Goal: Information Seeking & Learning: Learn about a topic

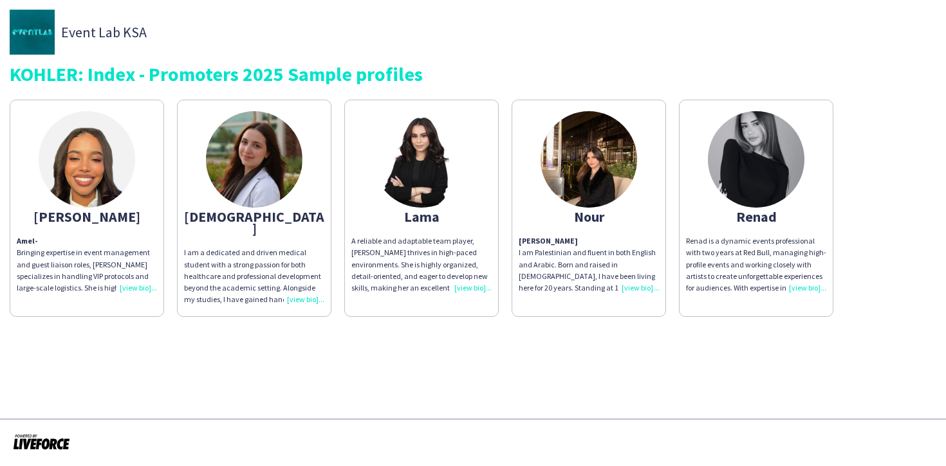
click at [797, 286] on div "Renad is a dynamic events professional with two years at Red Bull, managing hig…" at bounding box center [756, 264] width 140 height 59
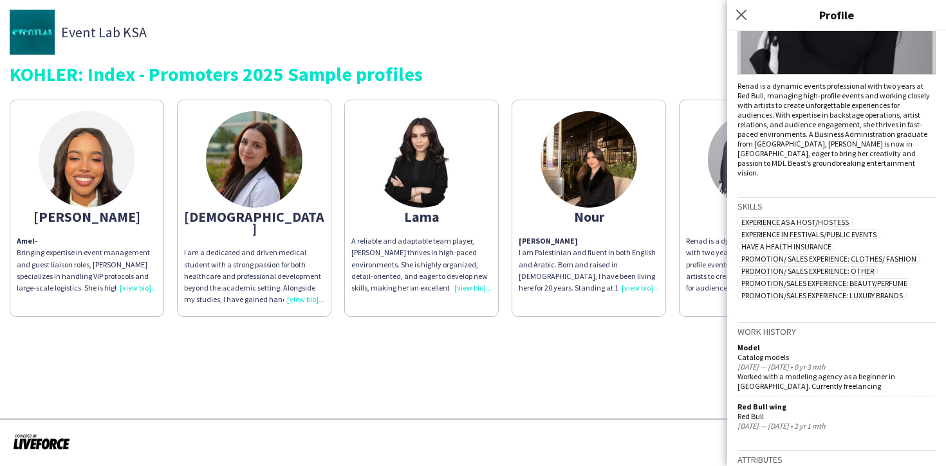
scroll to position [254, 0]
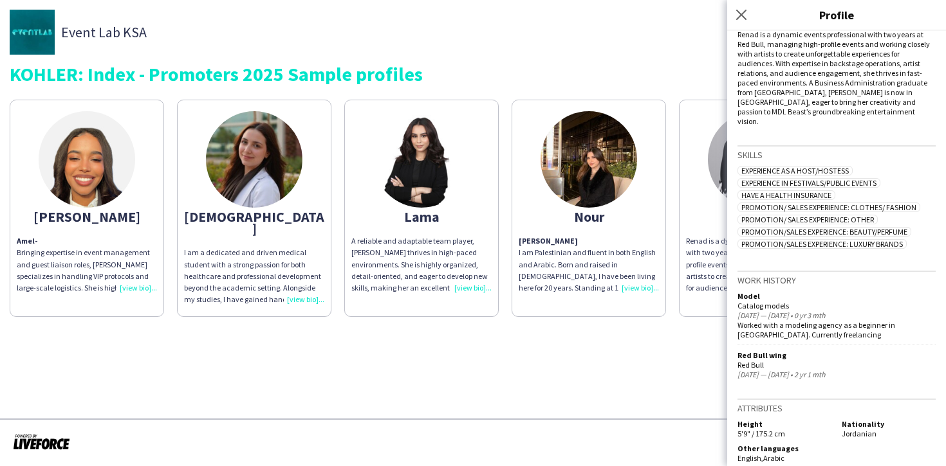
click at [797, 291] on div "Model" at bounding box center [836, 296] width 198 height 10
click at [656, 398] on app-share-pages "Event Lab KSA KOHLER: Index - Promoters 2025 Sample profiles [PERSON_NAME] Amel…" at bounding box center [473, 233] width 946 height 466
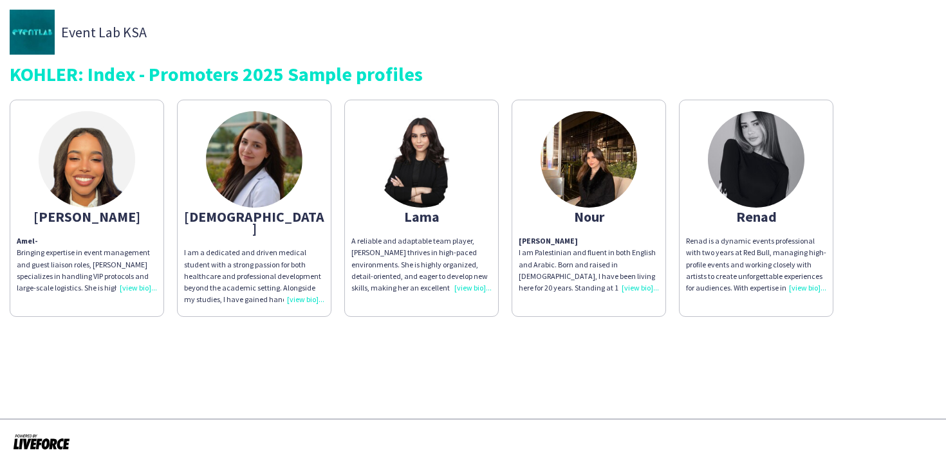
click at [637, 293] on p "[PERSON_NAME] I am Palestinian and fluent in both English and Arabic. Born and …" at bounding box center [588, 264] width 140 height 59
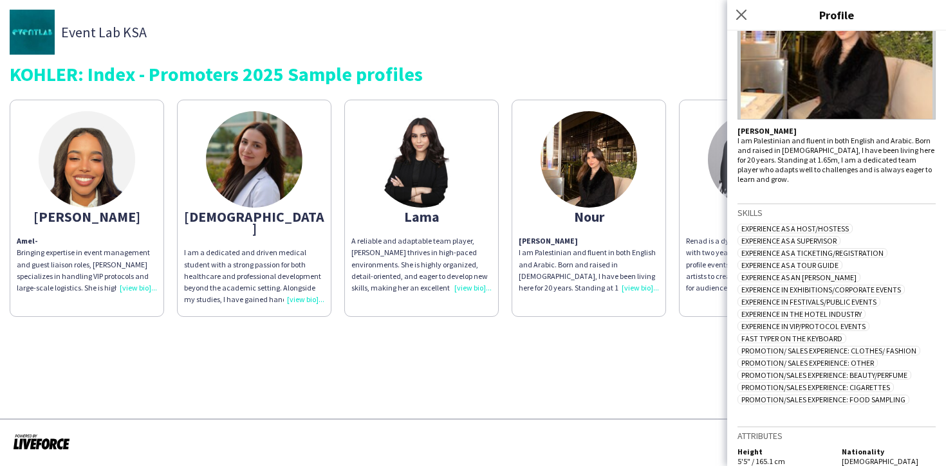
scroll to position [195, 0]
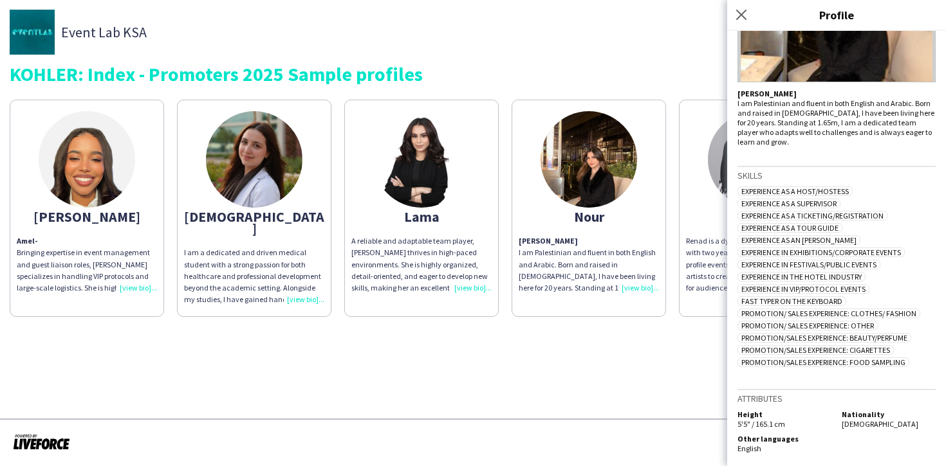
click at [461, 287] on div "A reliable and adaptable team player, [PERSON_NAME] thrives in high-paced envir…" at bounding box center [421, 264] width 140 height 59
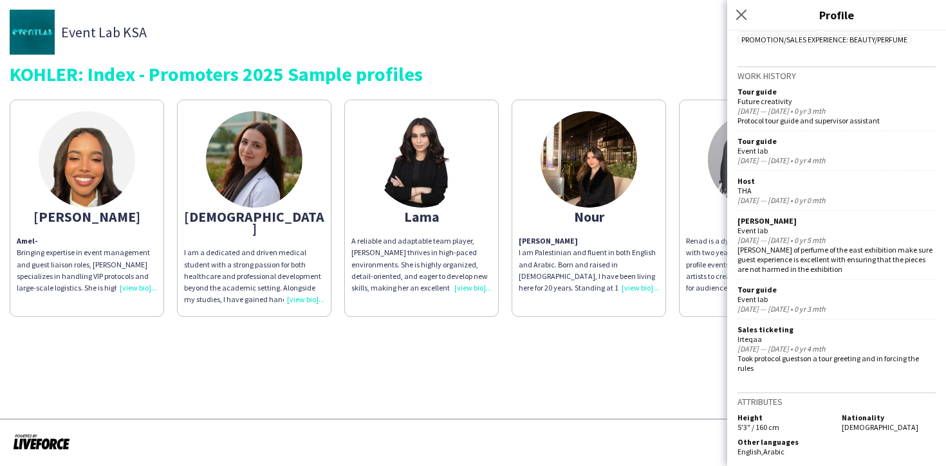
scroll to position [477, 0]
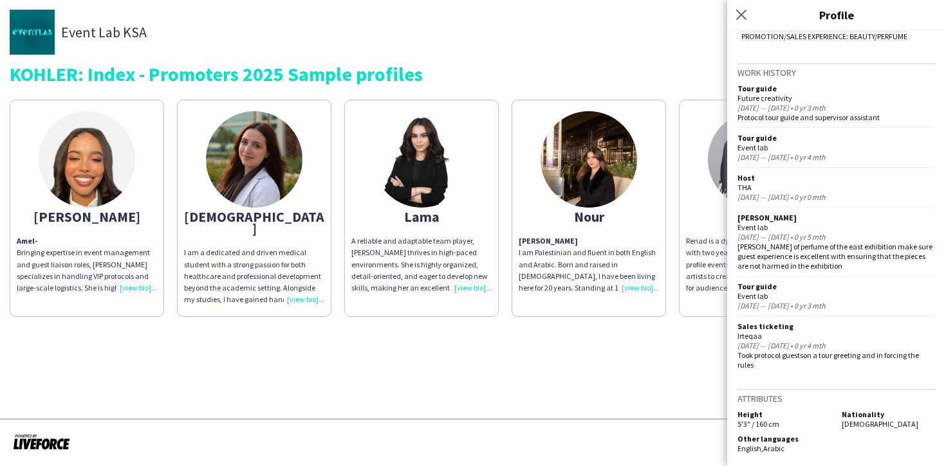
click at [313, 291] on div "I am a dedicated and driven medical student with a strong passion for both heal…" at bounding box center [254, 276] width 140 height 59
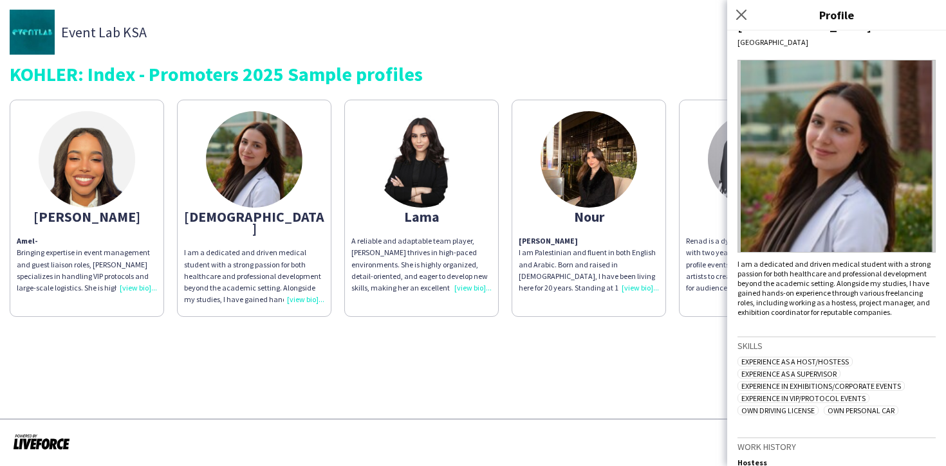
scroll to position [26, 0]
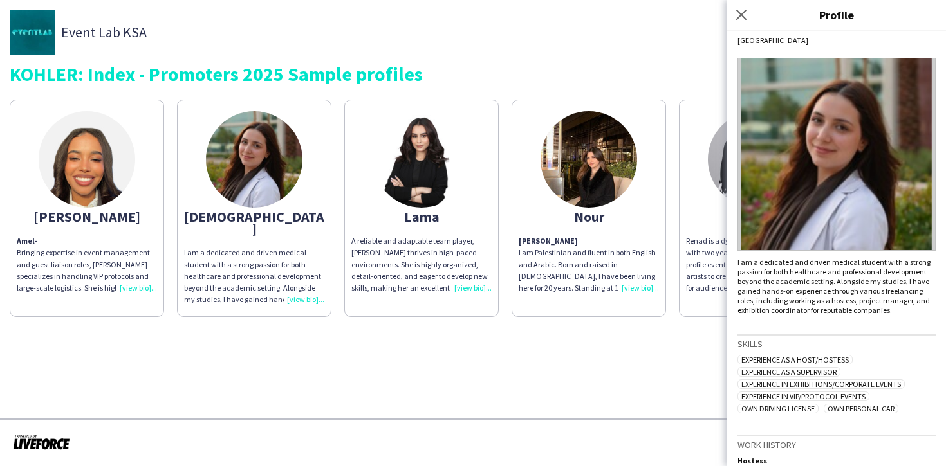
click at [364, 360] on app-share-pages "Event Lab KSA KOHLER: Index - Promoters 2025 Sample profiles [PERSON_NAME] Amel…" at bounding box center [473, 233] width 946 height 466
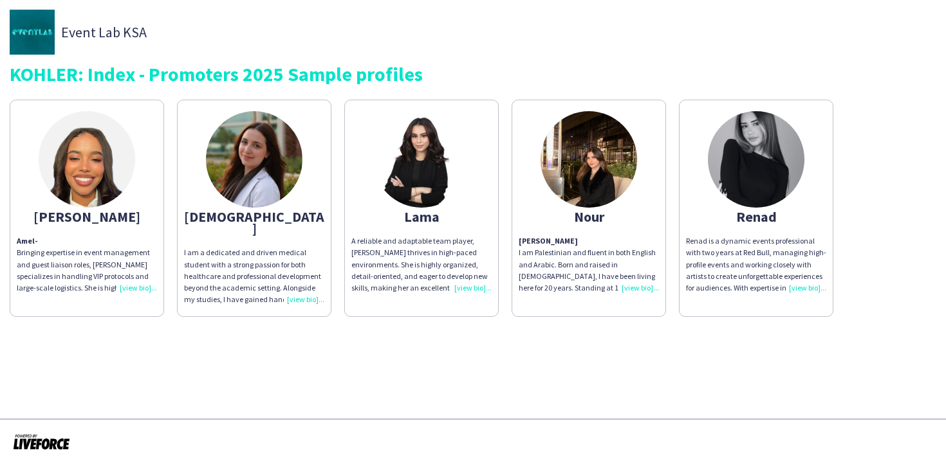
click at [135, 292] on div "Amel - Bringing expertise in event management and guest liaison roles, [PERSON_…" at bounding box center [87, 264] width 140 height 59
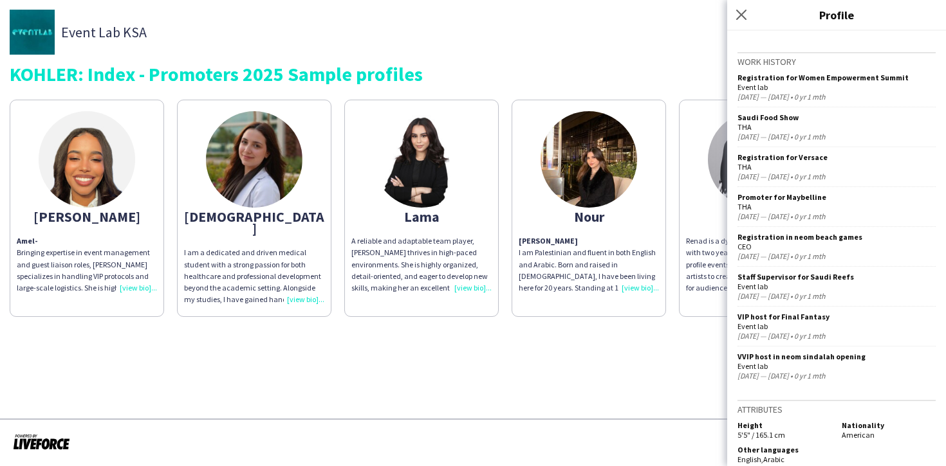
scroll to position [601, 0]
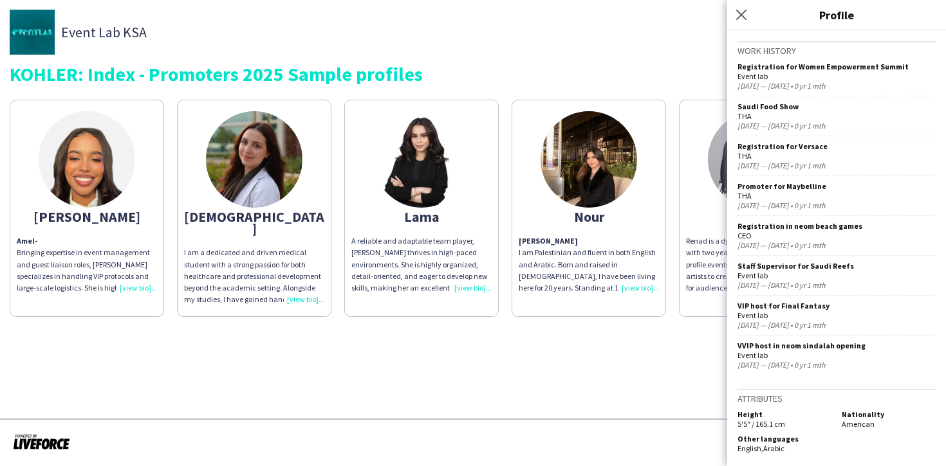
click at [511, 370] on app-share-pages "Event Lab KSA KOHLER: Index - Promoters 2025 Sample profiles [PERSON_NAME] Amel…" at bounding box center [473, 233] width 946 height 466
